Goal: Task Accomplishment & Management: Manage account settings

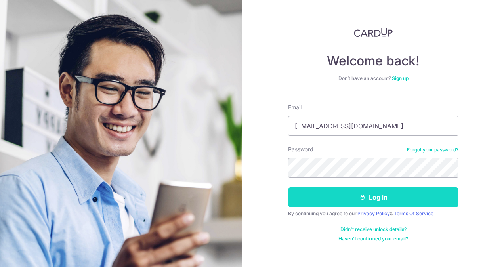
click at [347, 196] on button "Log in" at bounding box center [373, 198] width 170 height 20
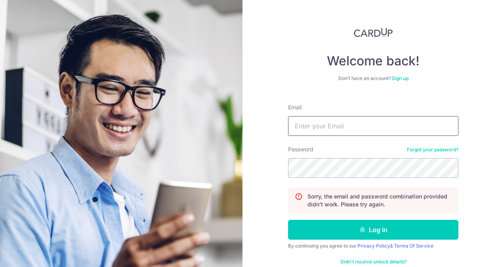
click at [354, 126] on input "Email" at bounding box center [373, 126] width 170 height 20
